Goal: Information Seeking & Learning: Learn about a topic

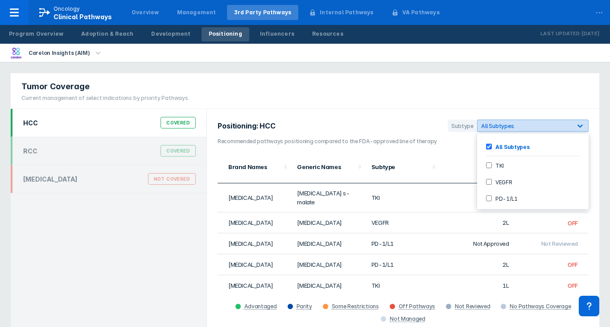
click at [552, 120] on div "All Subtypes" at bounding box center [533, 126] width 112 height 12
click at [551, 122] on div "All Subtypes" at bounding box center [525, 126] width 94 height 8
click at [487, 165] on input "TKI" at bounding box center [489, 165] width 6 height 6
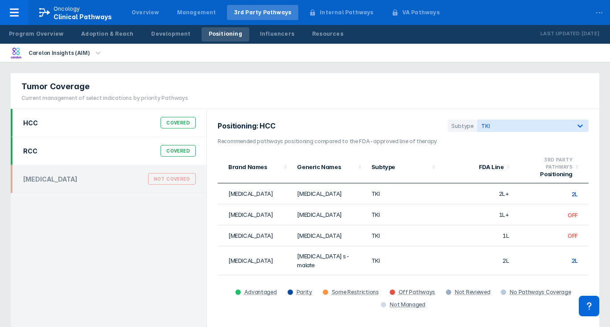
click at [117, 159] on div "RCC Covered" at bounding box center [109, 151] width 196 height 28
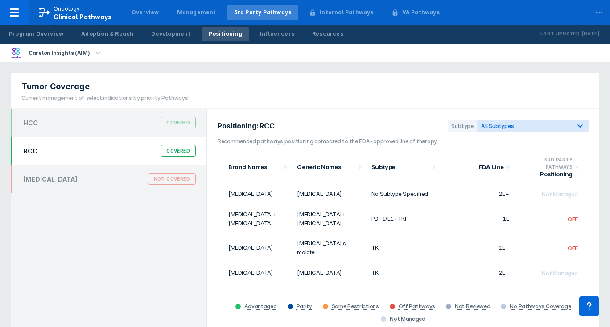
click at [352, 108] on div "Tumor Coverage Current management of select indications by priority Pathways" at bounding box center [305, 91] width 589 height 36
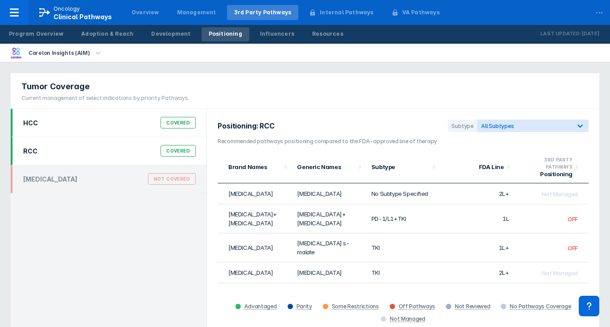
click at [145, 123] on div "HCC Covered" at bounding box center [109, 122] width 183 height 17
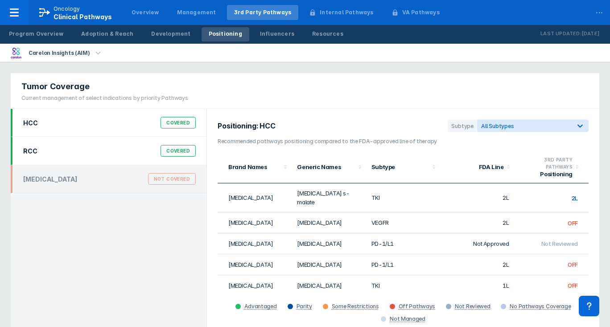
click at [125, 156] on div "RCC Covered" at bounding box center [109, 150] width 183 height 17
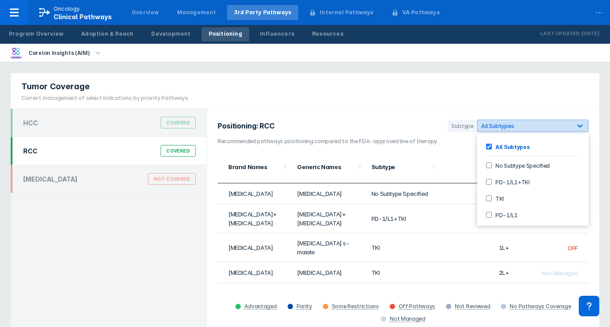
click at [520, 122] on div "All Subtypes" at bounding box center [525, 126] width 94 height 8
click at [510, 102] on div "Tumor Coverage Current management of select indications by priority Pathways" at bounding box center [305, 91] width 589 height 36
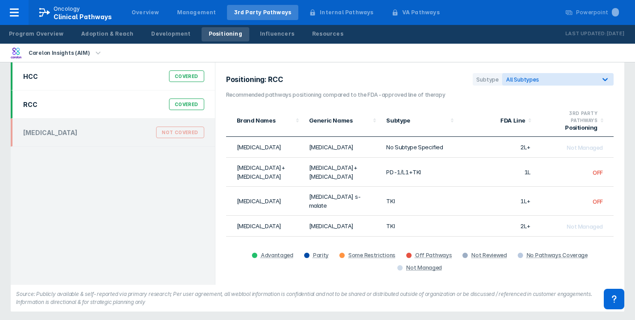
click at [130, 79] on div "HCC Covered" at bounding box center [114, 76] width 192 height 17
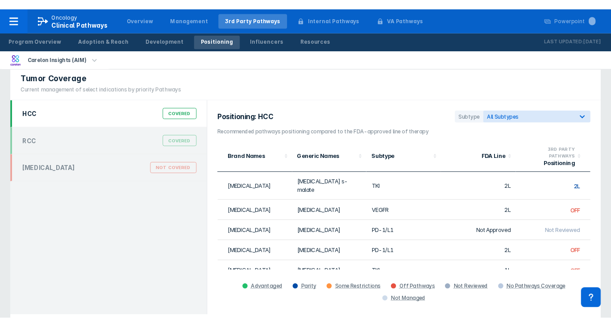
scroll to position [12, 0]
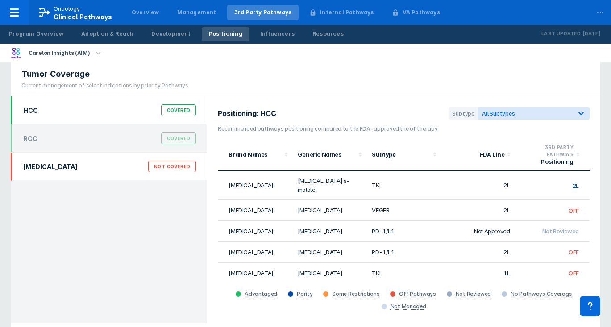
click at [102, 166] on div "[MEDICAL_DATA] Not Covered" at bounding box center [109, 166] width 183 height 17
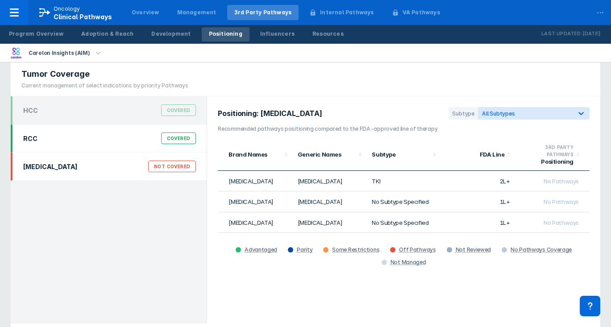
click at [64, 144] on div "RCC Covered" at bounding box center [109, 138] width 183 height 17
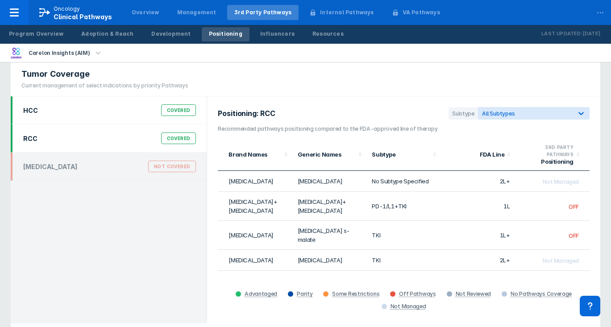
click at [74, 108] on div "HCC Covered" at bounding box center [109, 110] width 183 height 17
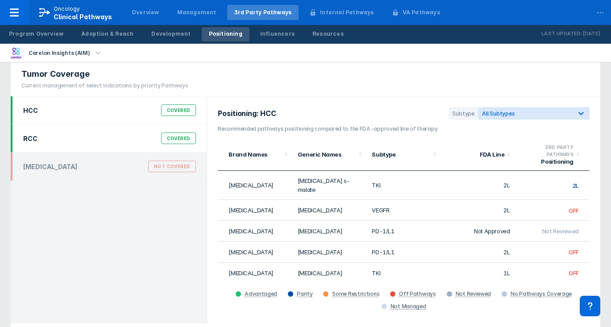
click at [67, 145] on div "RCC Covered" at bounding box center [109, 138] width 183 height 17
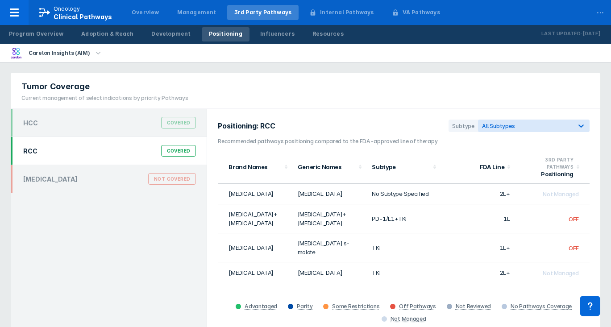
scroll to position [0, 0]
